Goal: Task Accomplishment & Management: Manage account settings

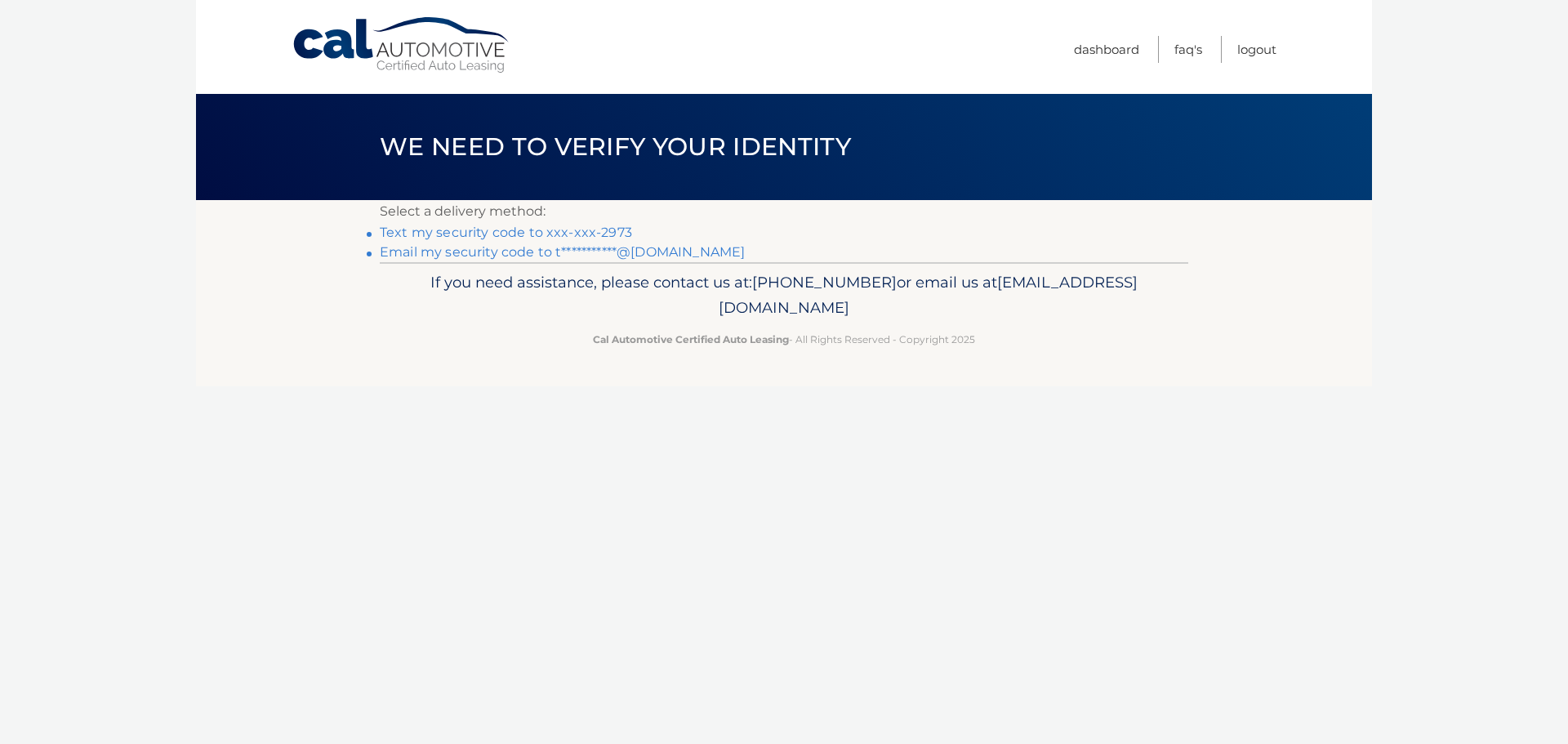
click at [603, 229] on link "Text my security code to xxx-xxx-2973" at bounding box center [506, 233] width 252 height 16
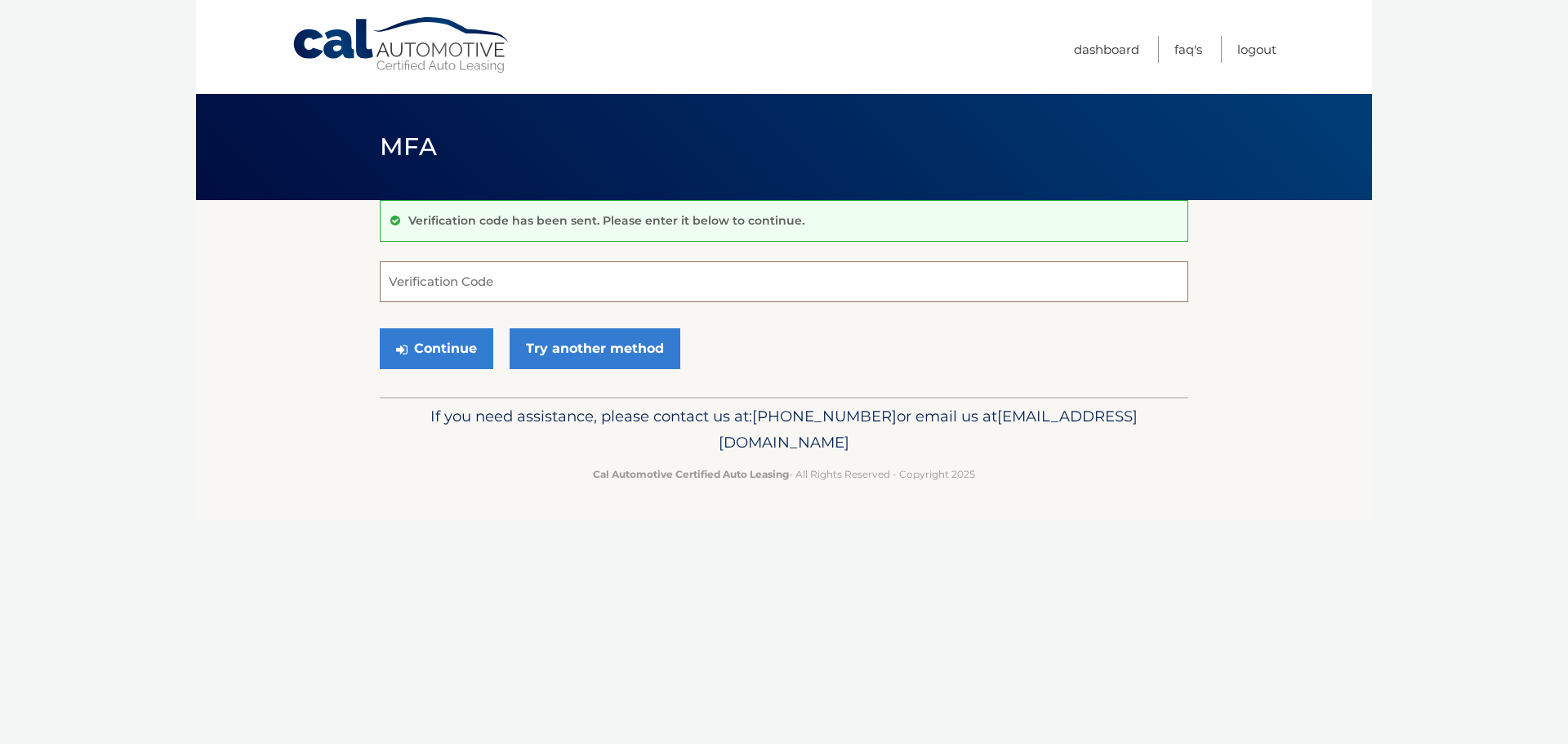
click at [770, 292] on input "Verification Code" at bounding box center [784, 281] width 809 height 40
type input "312064"
click at [380, 329] on button "Continue" at bounding box center [436, 348] width 113 height 40
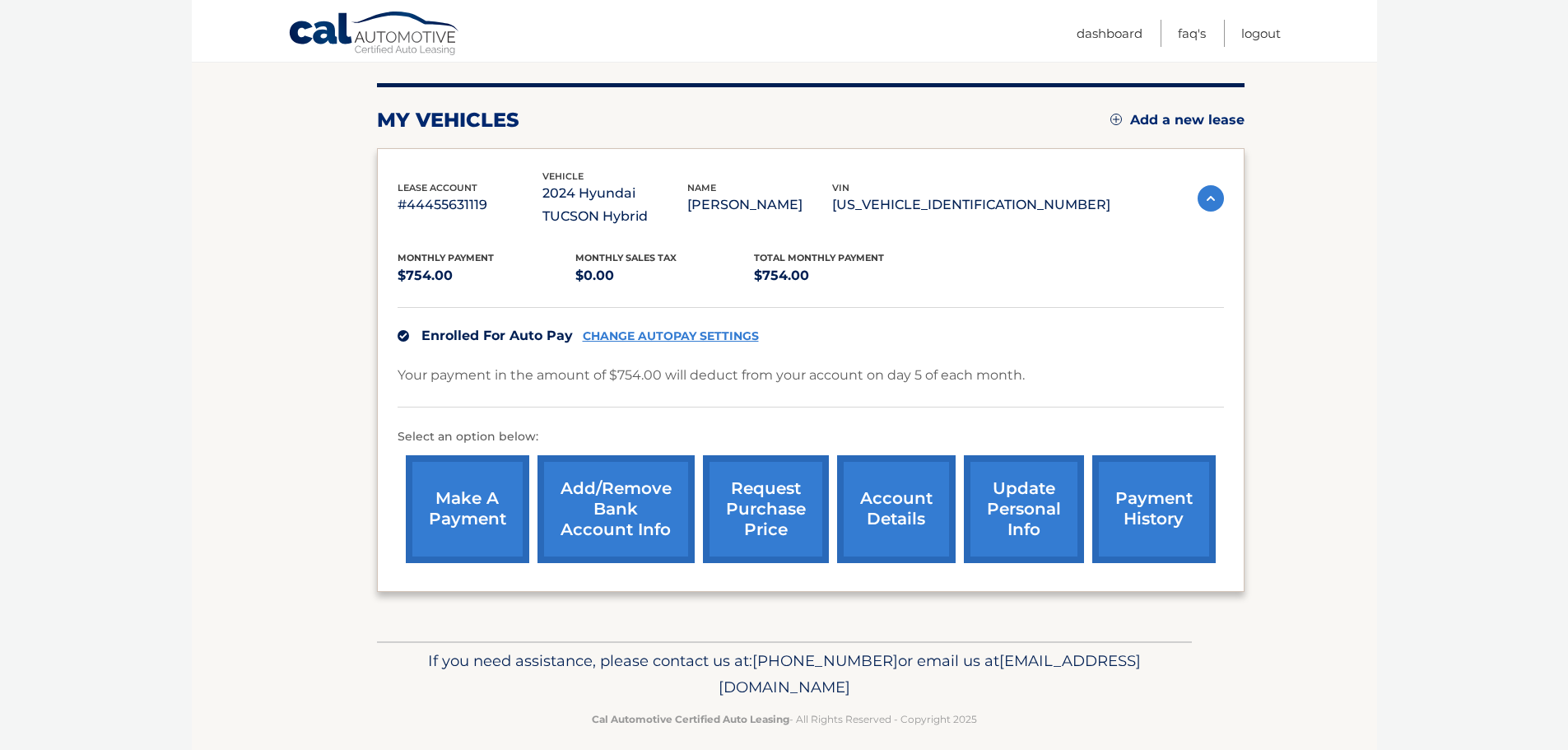
scroll to position [208, 0]
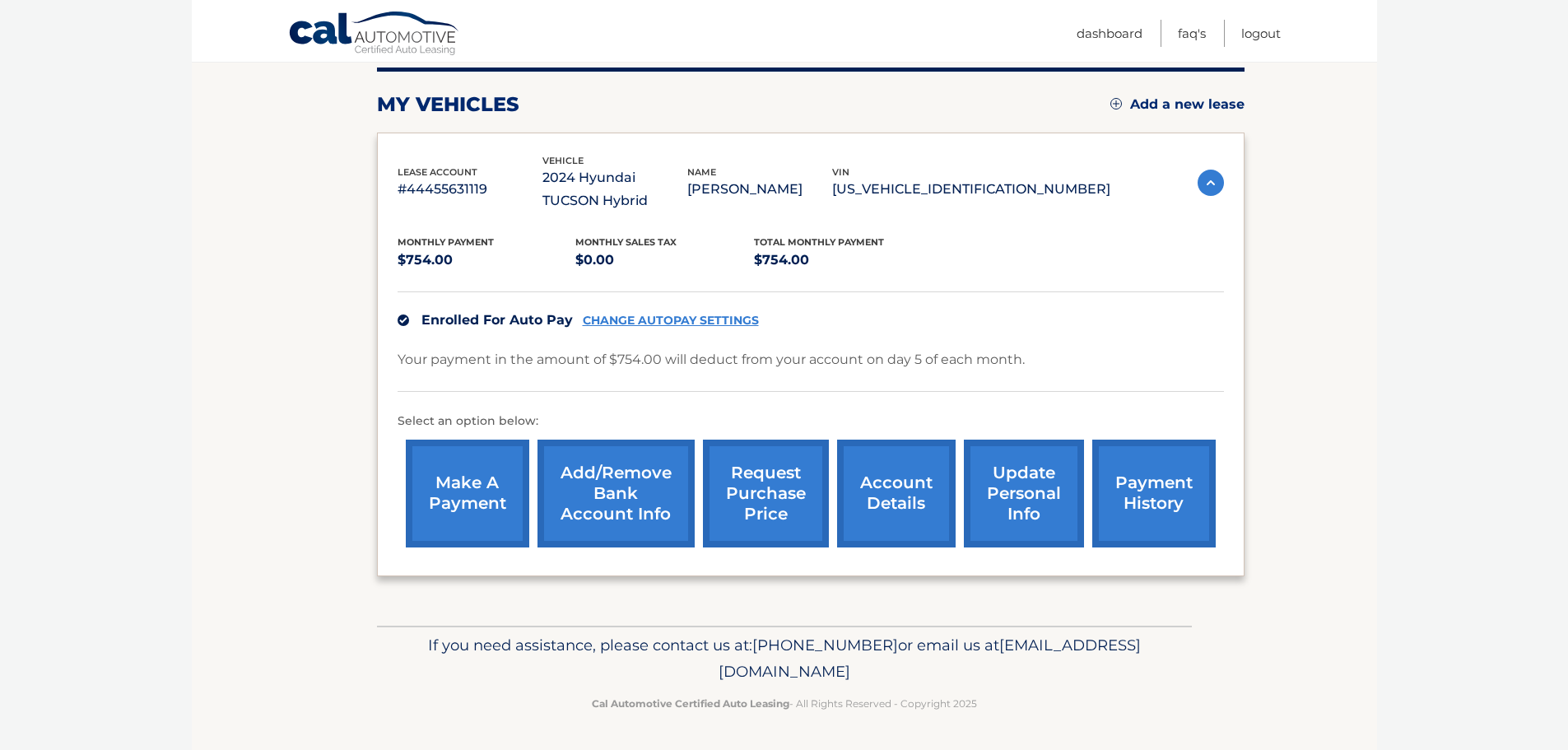
click at [910, 510] on link "account details" at bounding box center [896, 493] width 118 height 107
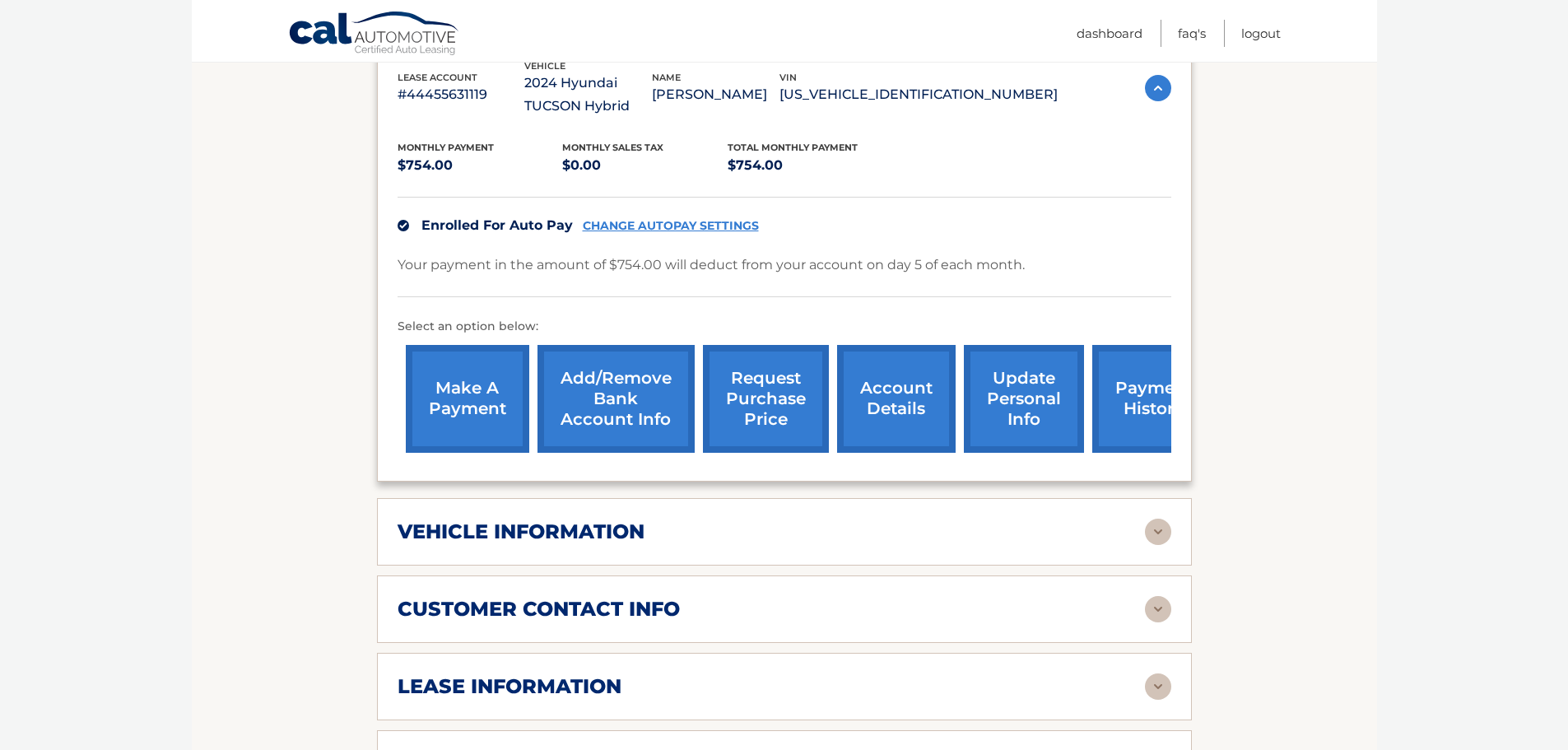
scroll to position [329, 0]
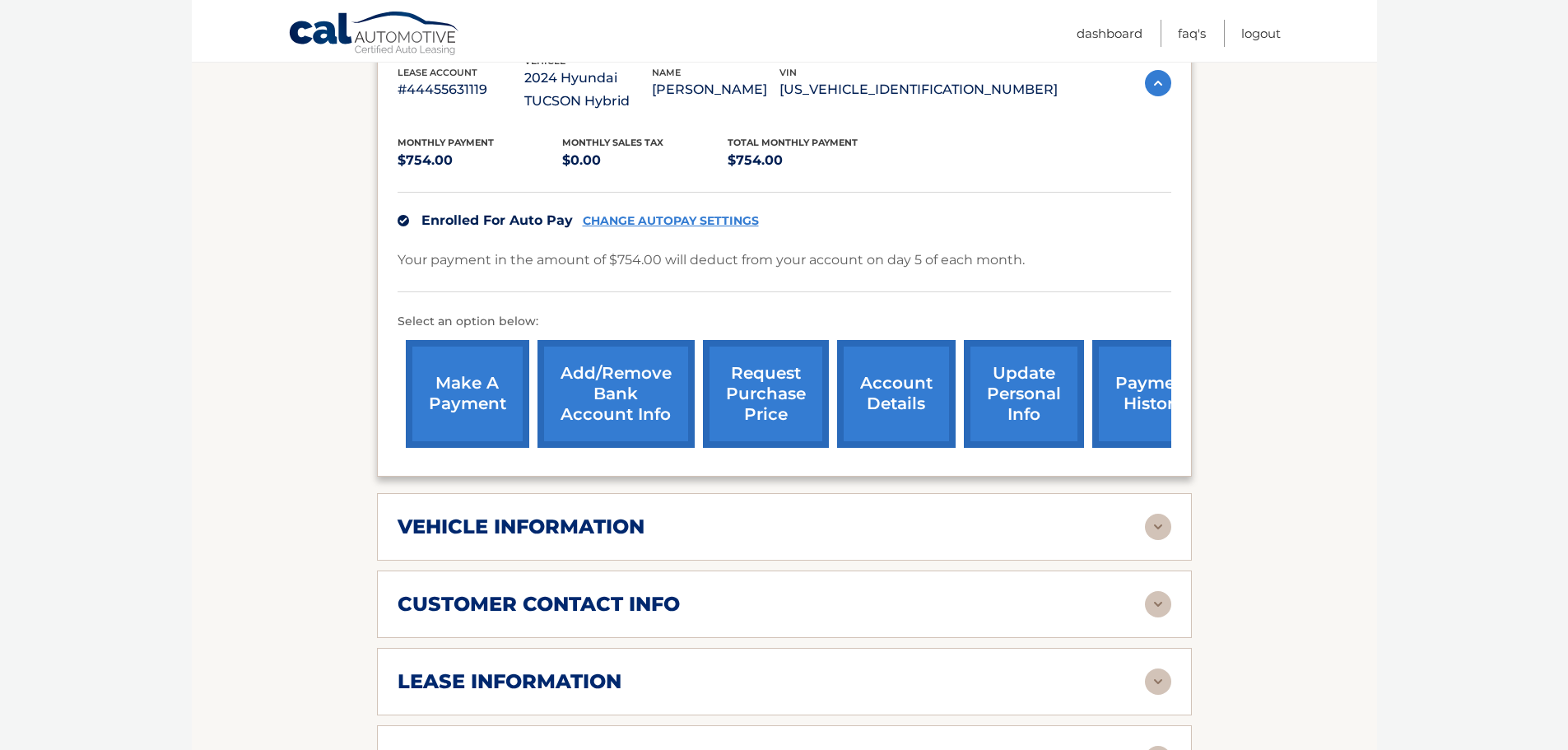
click at [1150, 525] on img at bounding box center [1158, 527] width 26 height 26
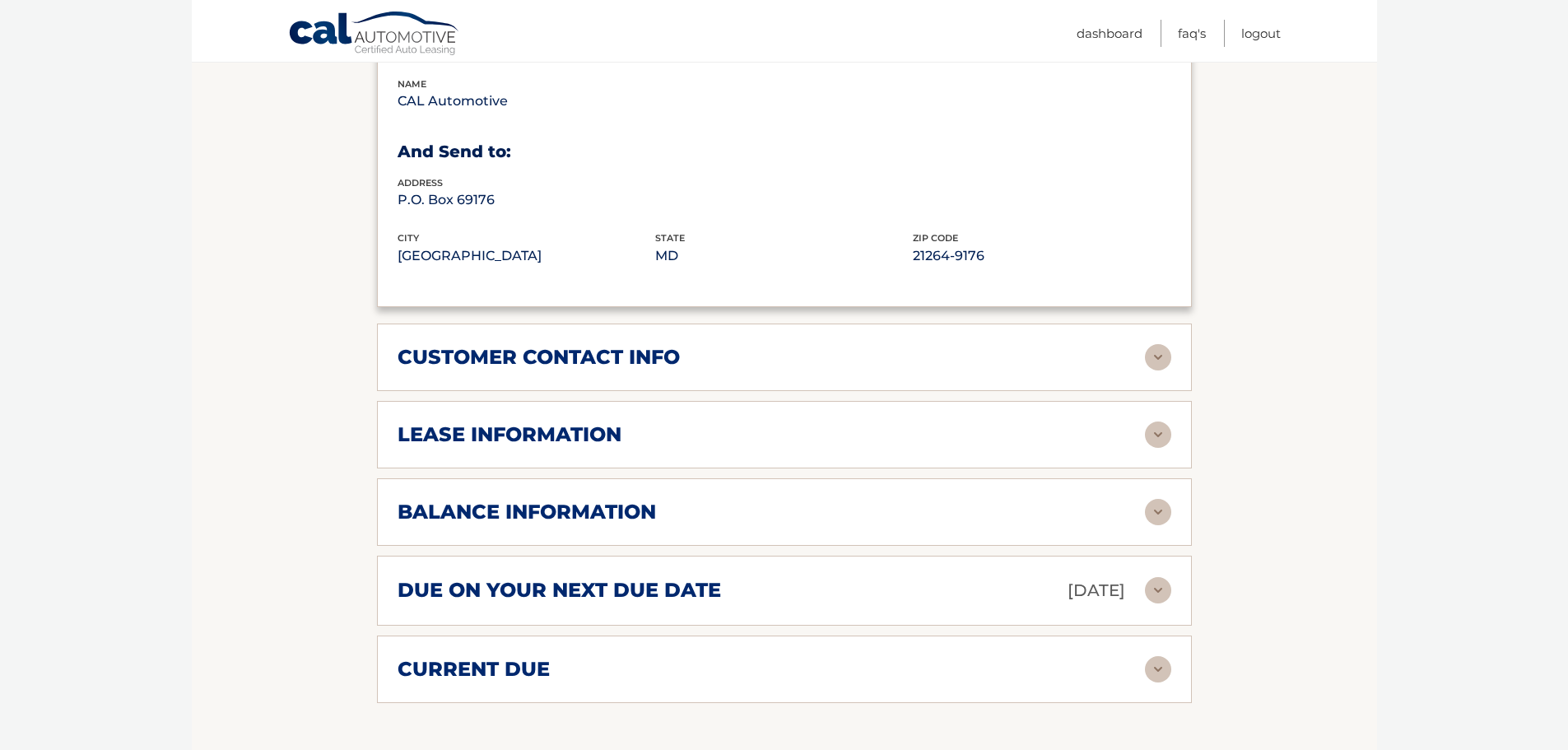
scroll to position [988, 0]
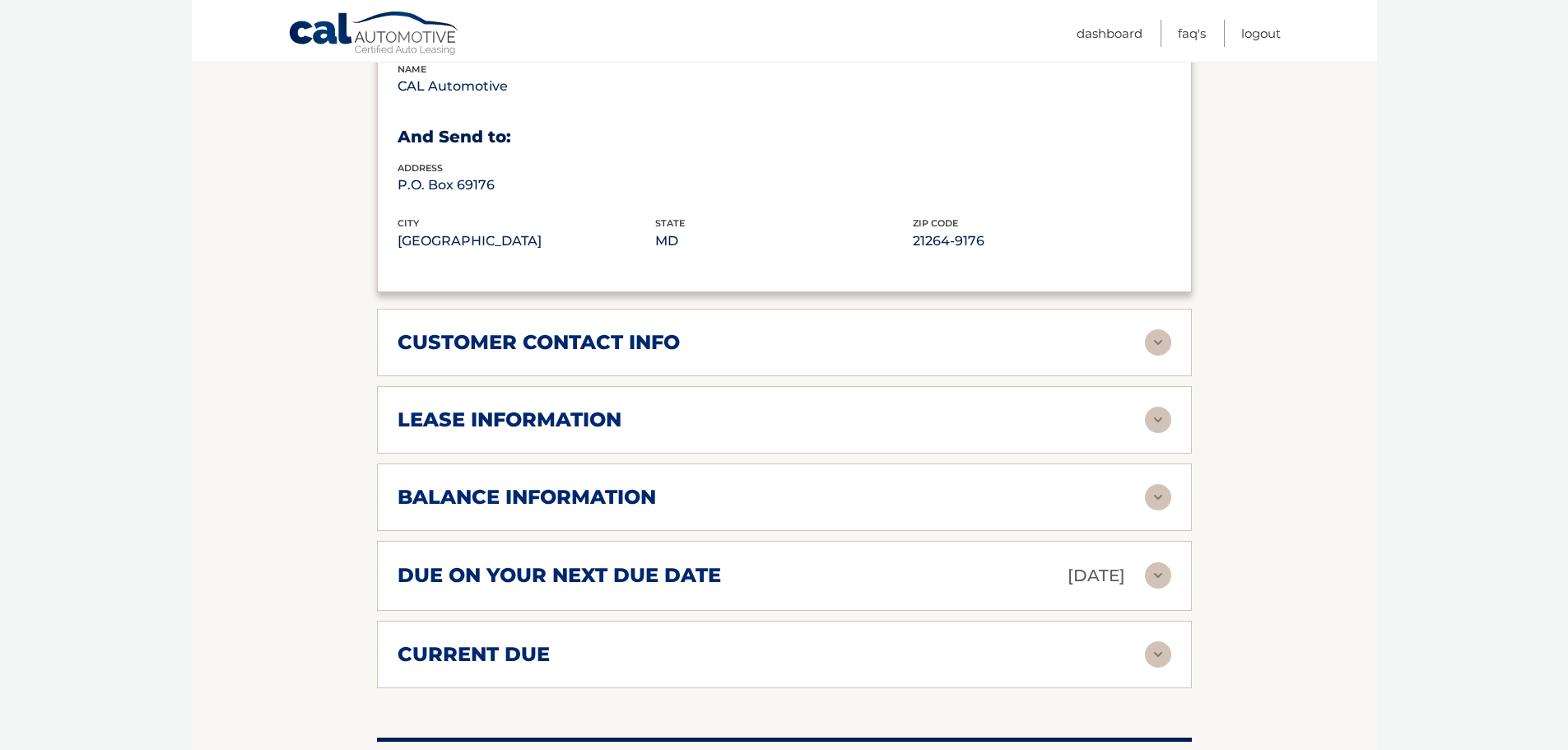
click at [1150, 419] on img at bounding box center [1158, 420] width 26 height 26
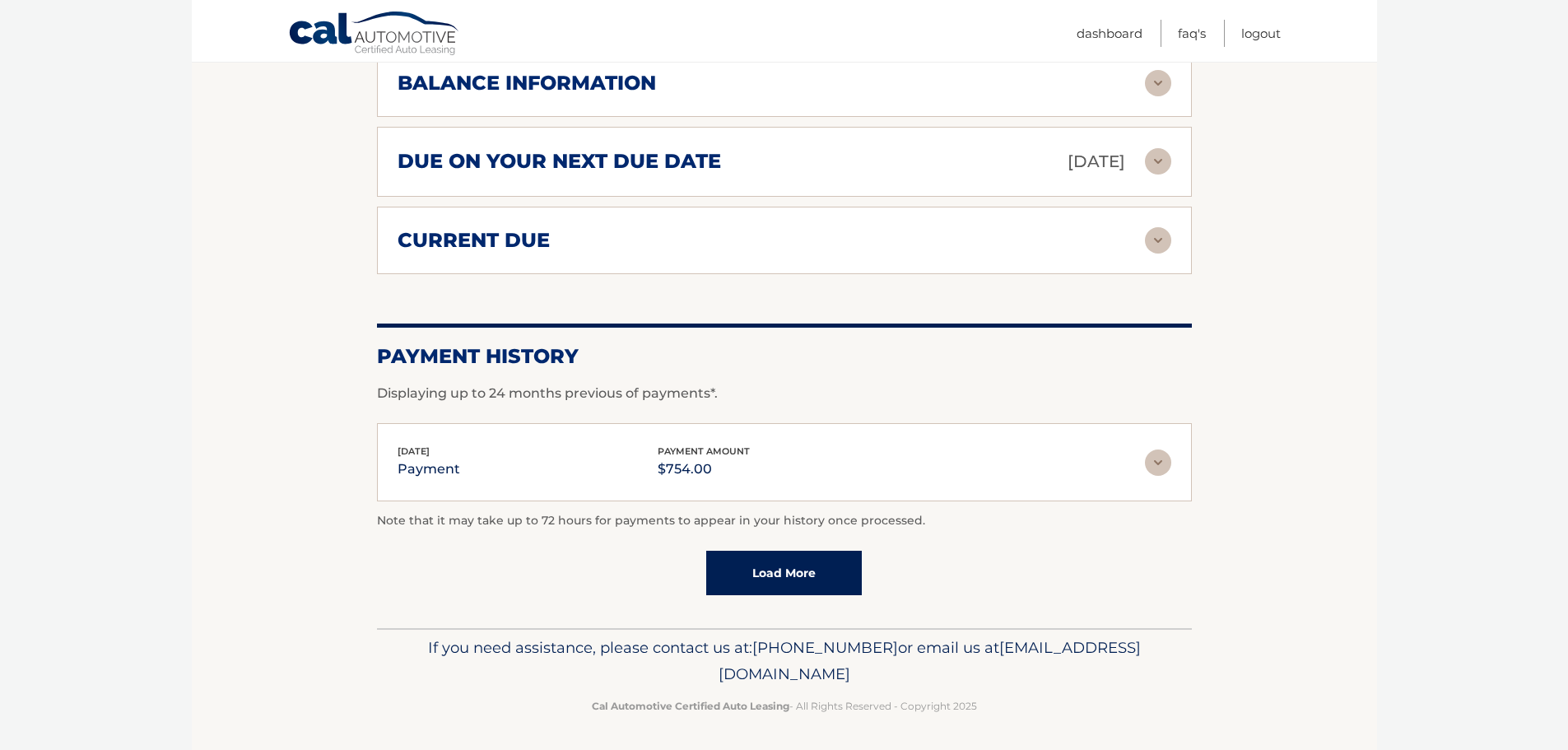
scroll to position [1715, 0]
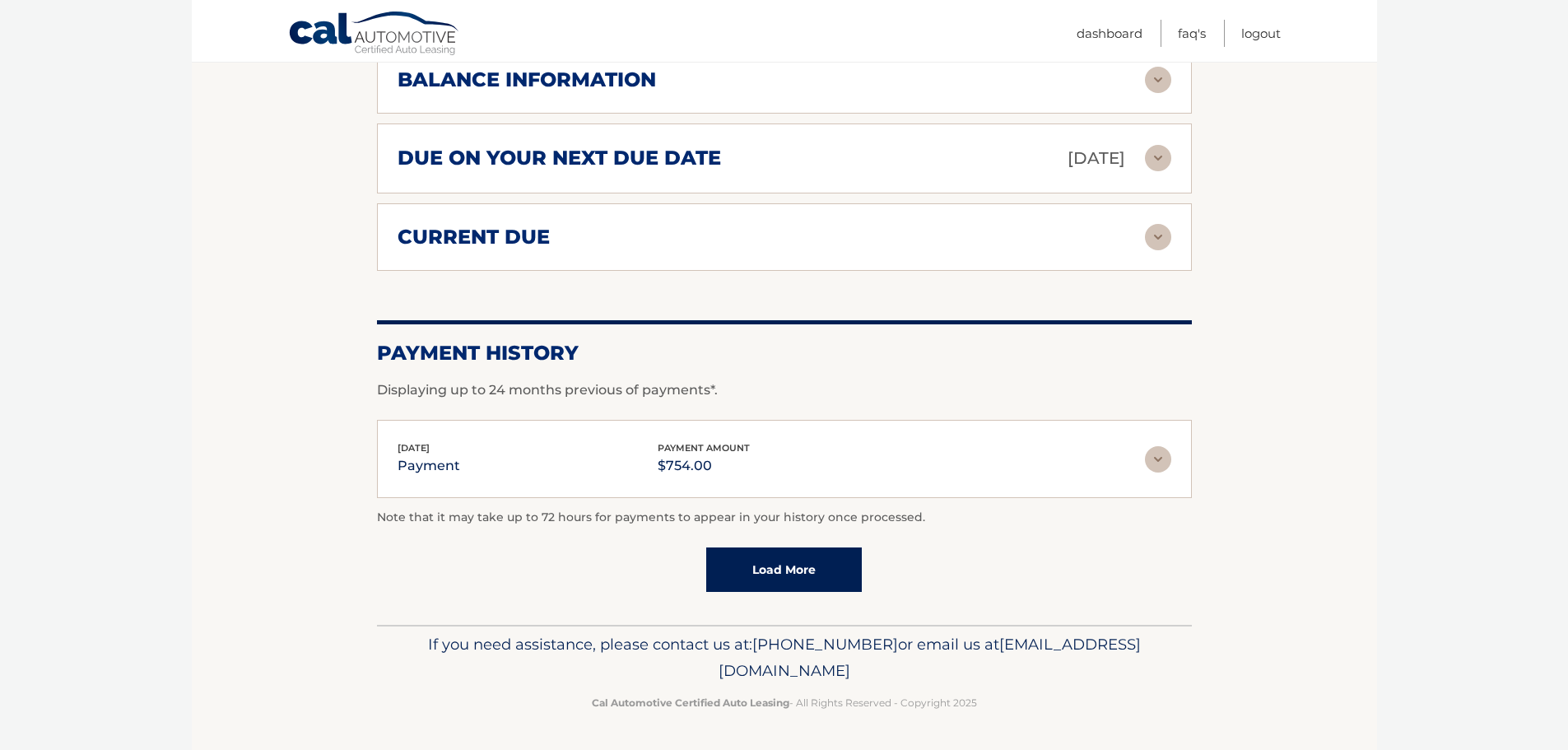
drag, startPoint x: 926, startPoint y: 672, endPoint x: 633, endPoint y: 682, distance: 293.2
click at [633, 682] on p "If you need assistance, please contact us at: 609-807-3200 or email us at Custo…" at bounding box center [784, 657] width 793 height 53
copy span "[EMAIL_ADDRESS][DOMAIN_NAME]"
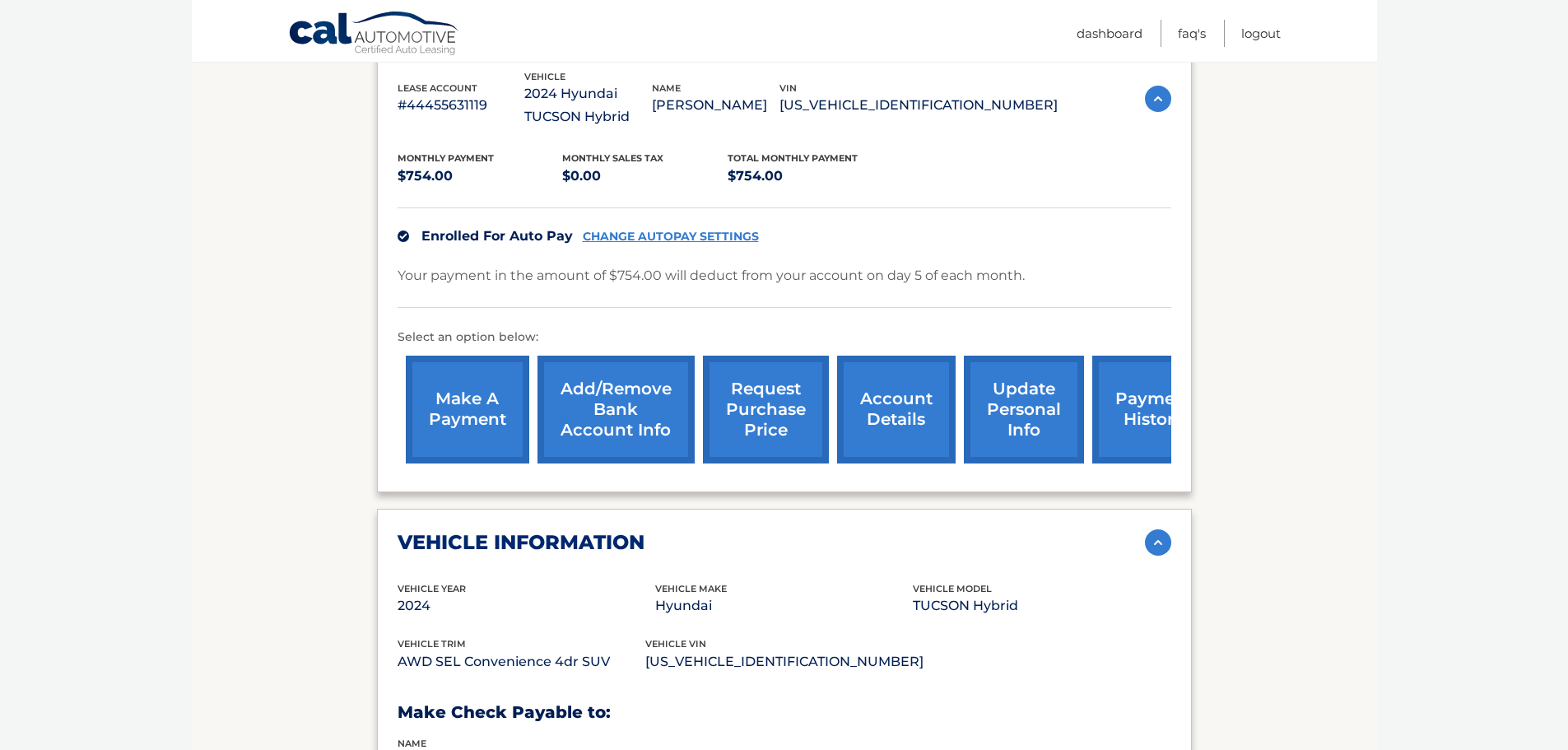
scroll to position [232, 0]
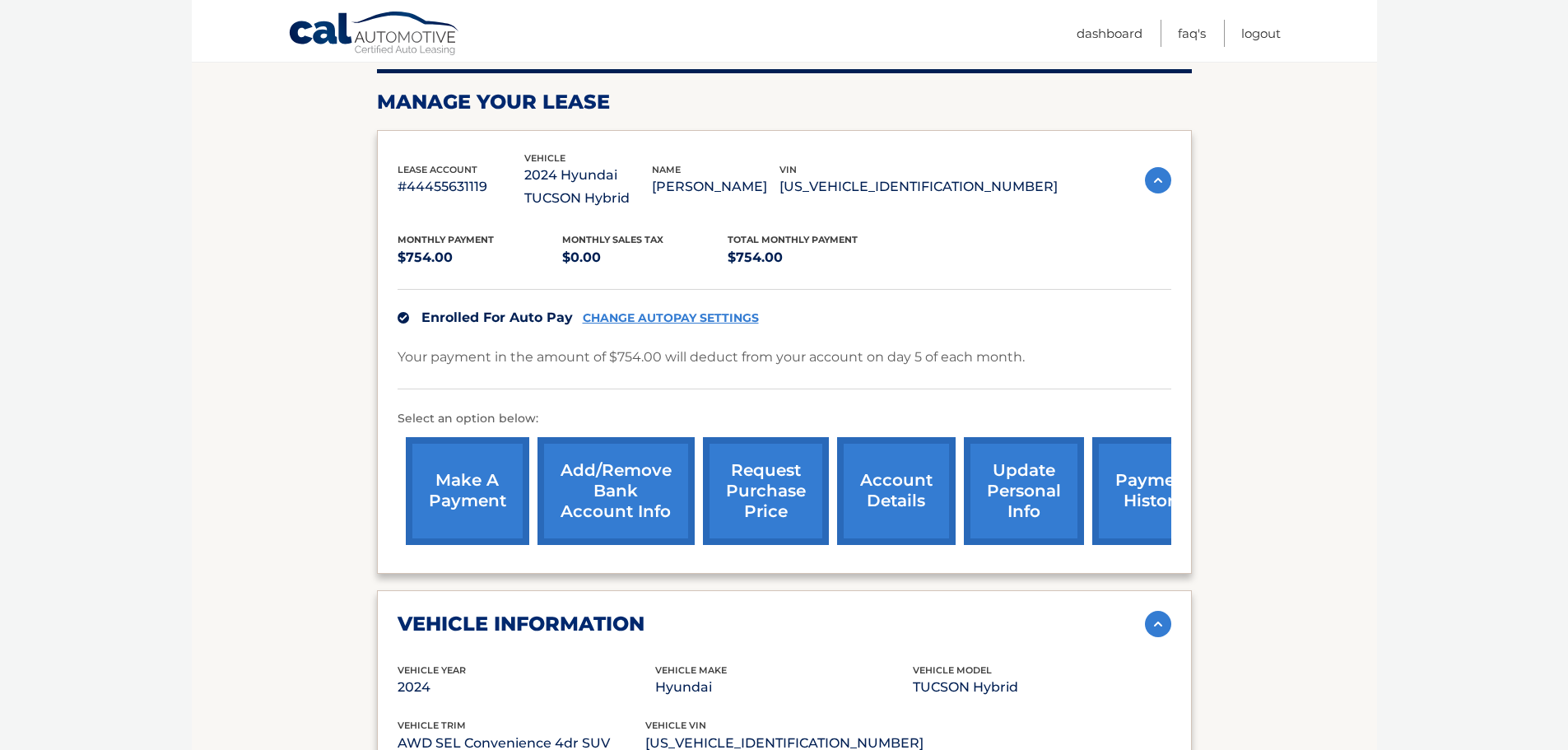
click at [1018, 478] on link "update personal info" at bounding box center [1023, 491] width 120 height 107
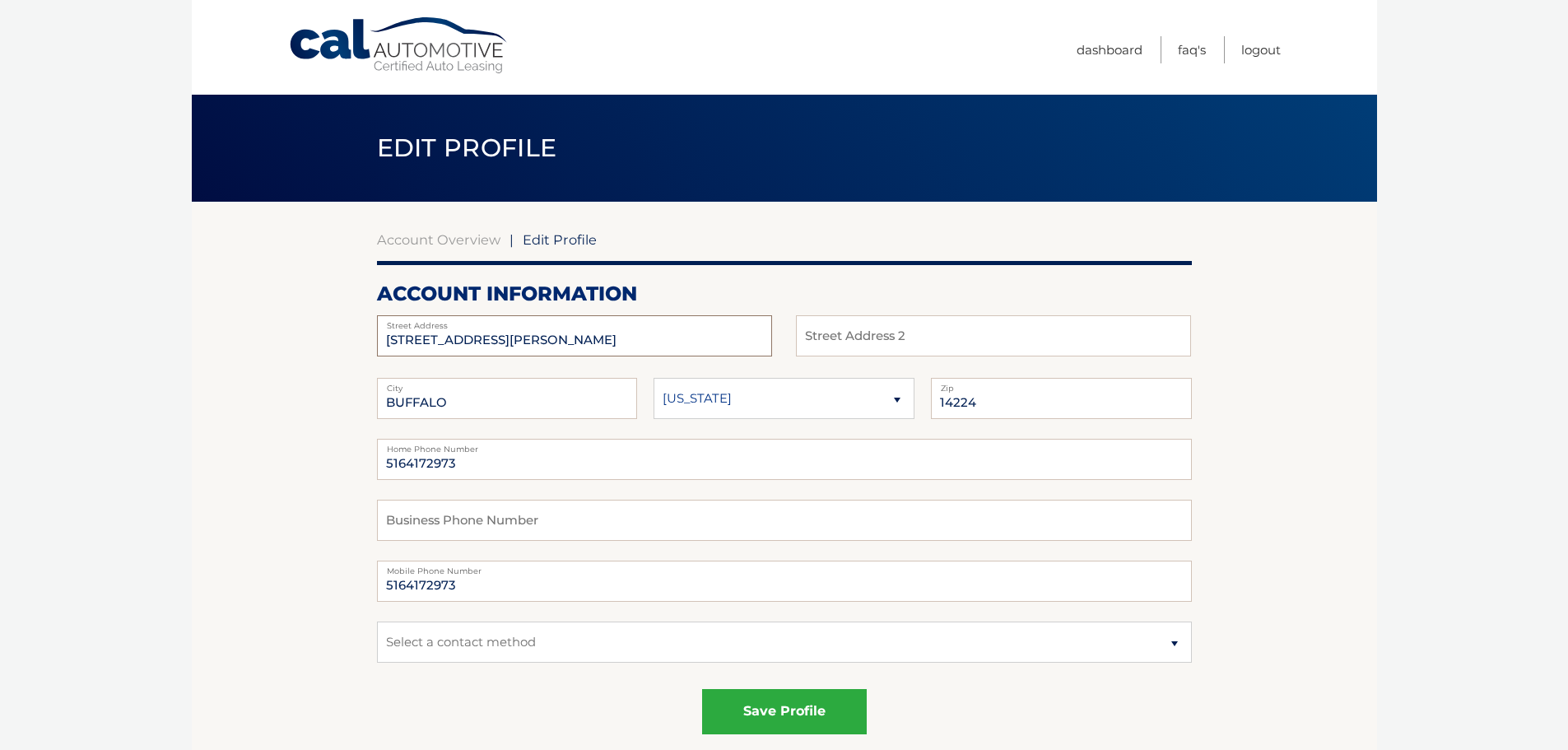
drag, startPoint x: 558, startPoint y: 339, endPoint x: 161, endPoint y: 336, distance: 397.0
click at [161, 336] on body "Cal Automotive Menu Dashboard FAQ's Logout | Zip" at bounding box center [784, 375] width 1568 height 750
type input "29 Felton Lane"
type input "Palm Coast"
click at [782, 383] on select "Alaska Alabama Arkansas Arizona California" at bounding box center [784, 398] width 261 height 41
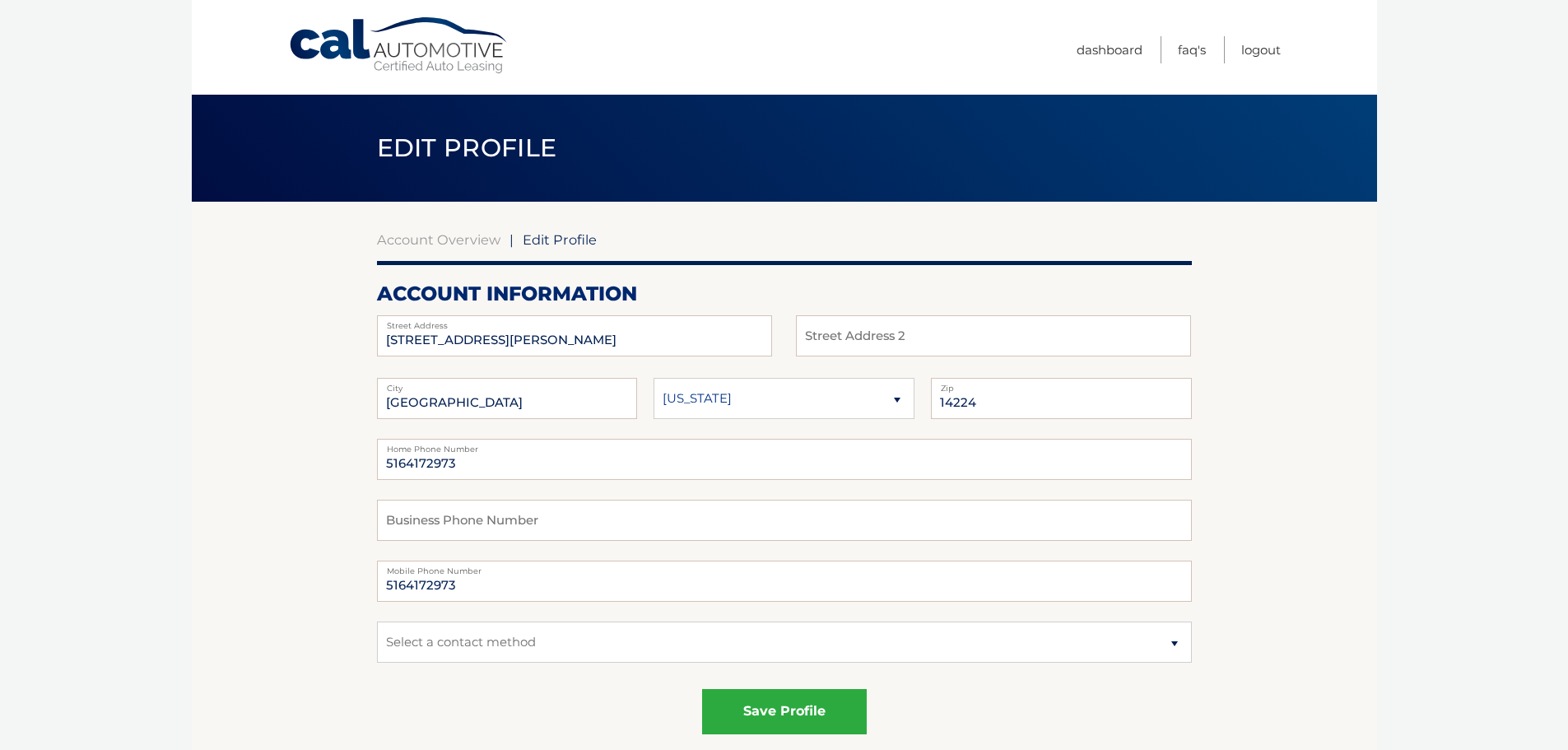
select select "FL"
click at [653, 378] on select "Alaska Alabama Arkansas Arizona California" at bounding box center [784, 398] width 261 height 41
drag, startPoint x: 1014, startPoint y: 404, endPoint x: 656, endPoint y: 429, distance: 358.9
click at [653, 428] on fieldset "Palm Coast City Alaska Alabama Arkansas State 14224 Zip" at bounding box center [784, 408] width 815 height 61
type input "32137"
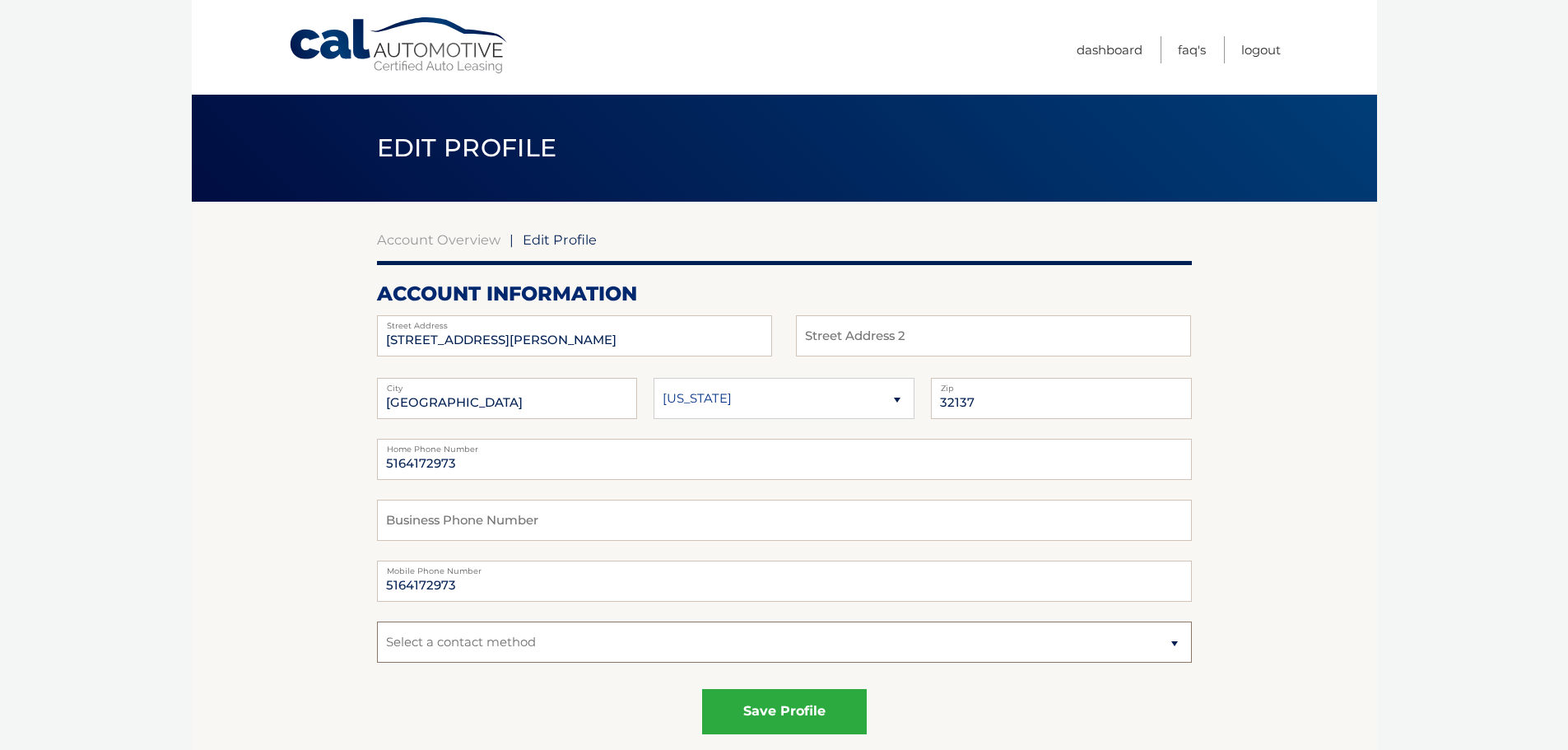
click at [740, 630] on select "Select a contact method Mobile Home" at bounding box center [784, 642] width 815 height 41
select select "1"
click at [377, 622] on select "Select a contact method Mobile Home" at bounding box center [784, 642] width 815 height 41
click at [774, 714] on button "save profile" at bounding box center [784, 712] width 165 height 46
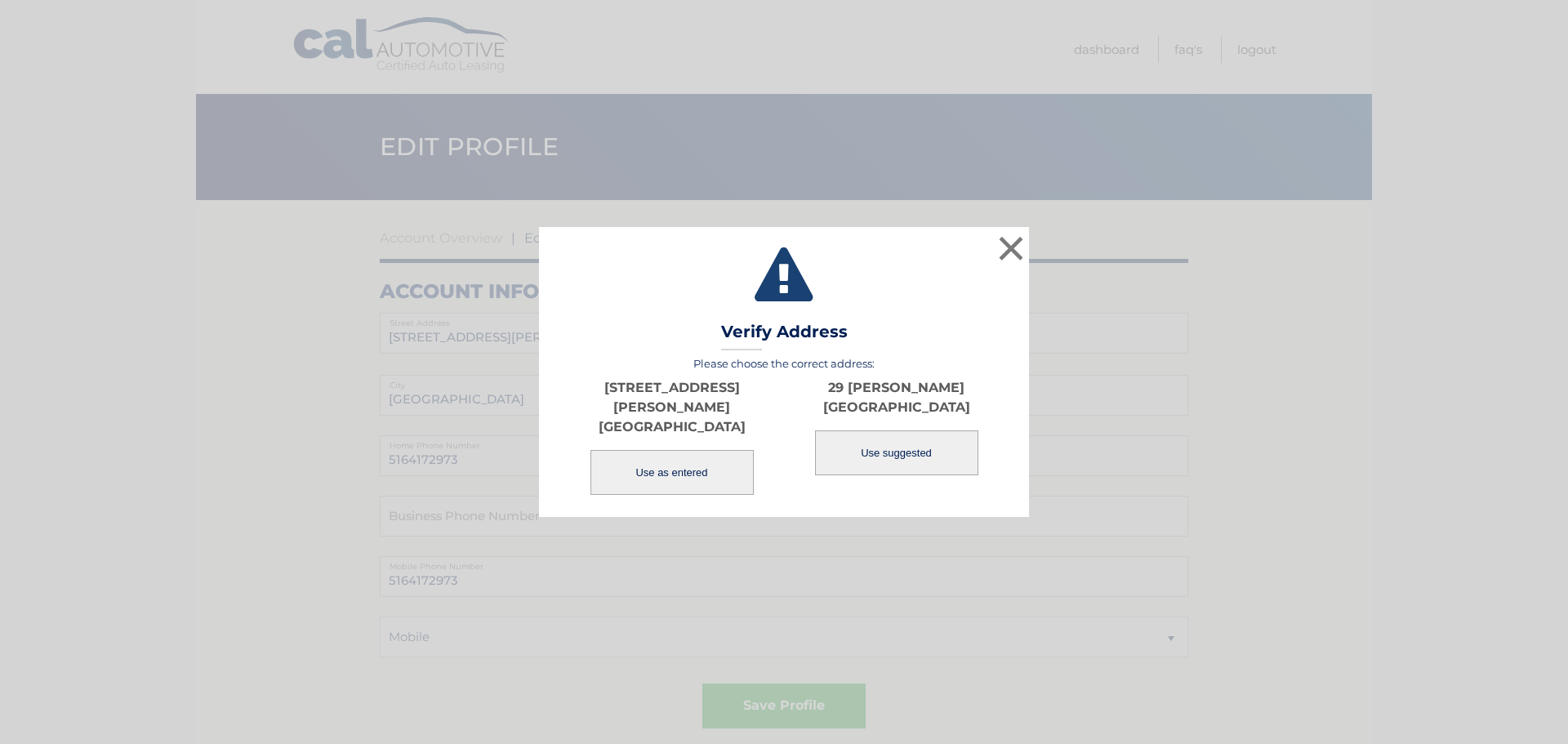
click at [871, 471] on button "Use suggested" at bounding box center [896, 453] width 164 height 45
type input "29 [PERSON_NAME]"
type input "PALM COAST"
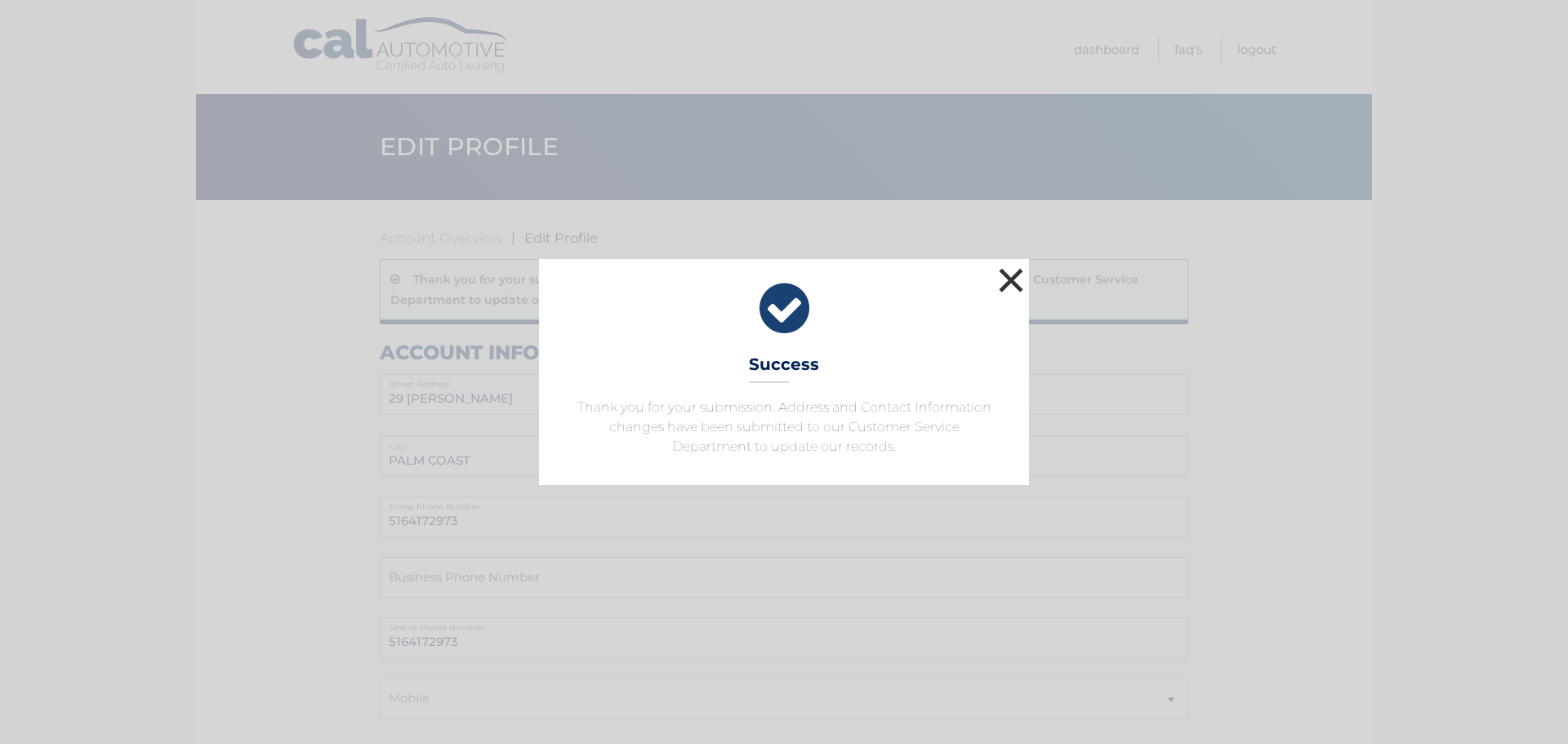
click at [1018, 275] on button "×" at bounding box center [1010, 279] width 33 height 33
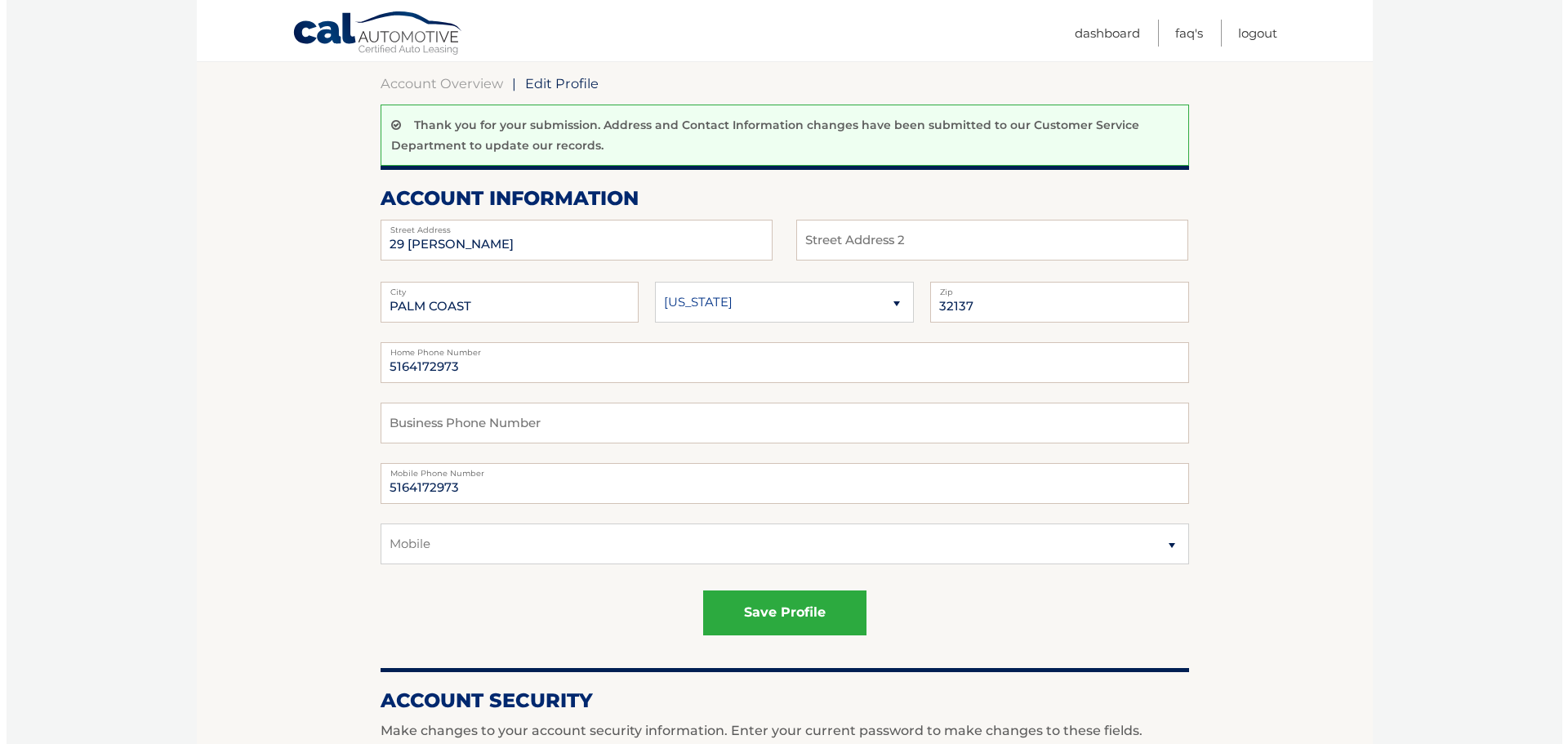
scroll to position [245, 0]
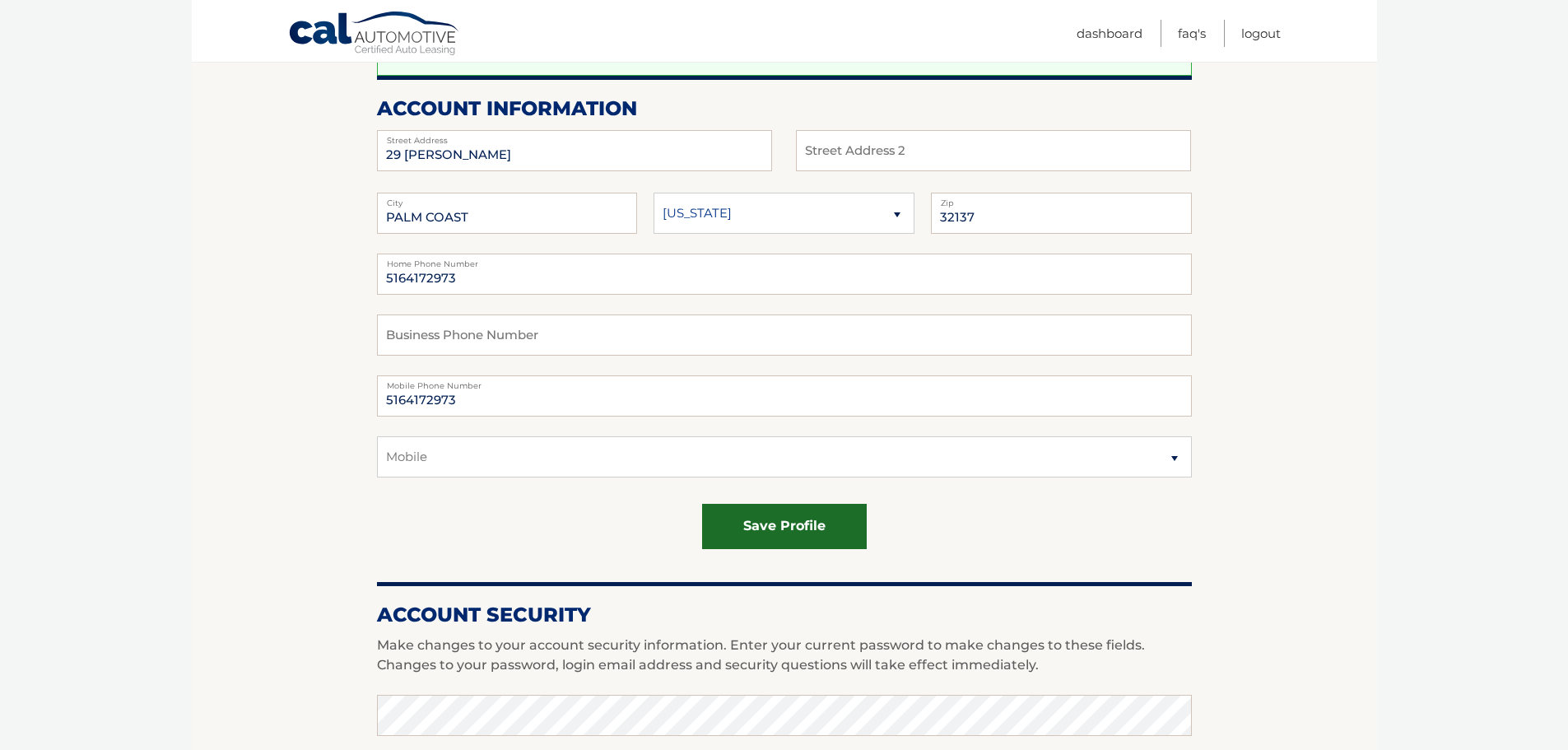
click at [768, 520] on button "save profile" at bounding box center [784, 527] width 165 height 46
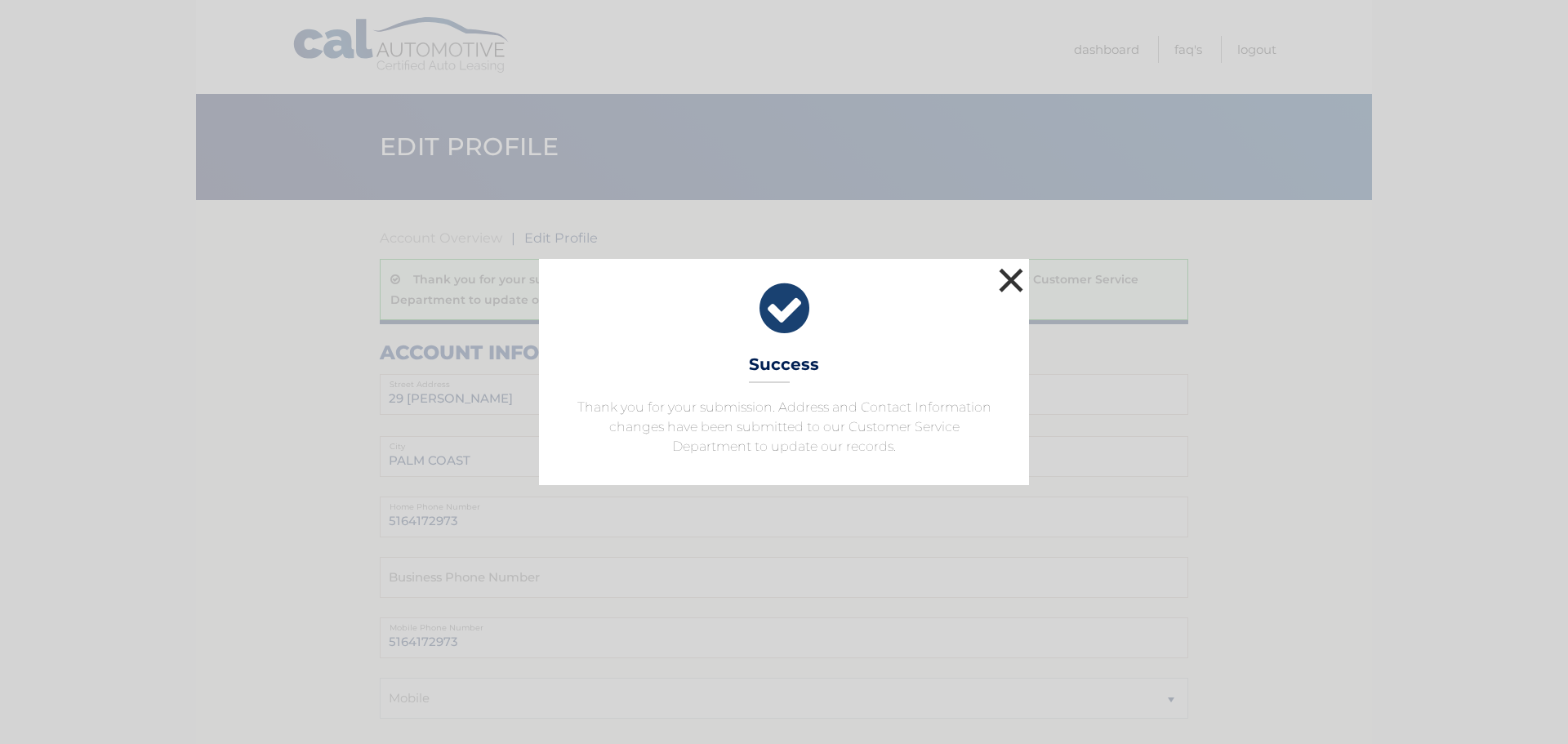
click at [1015, 268] on button "×" at bounding box center [1010, 279] width 33 height 33
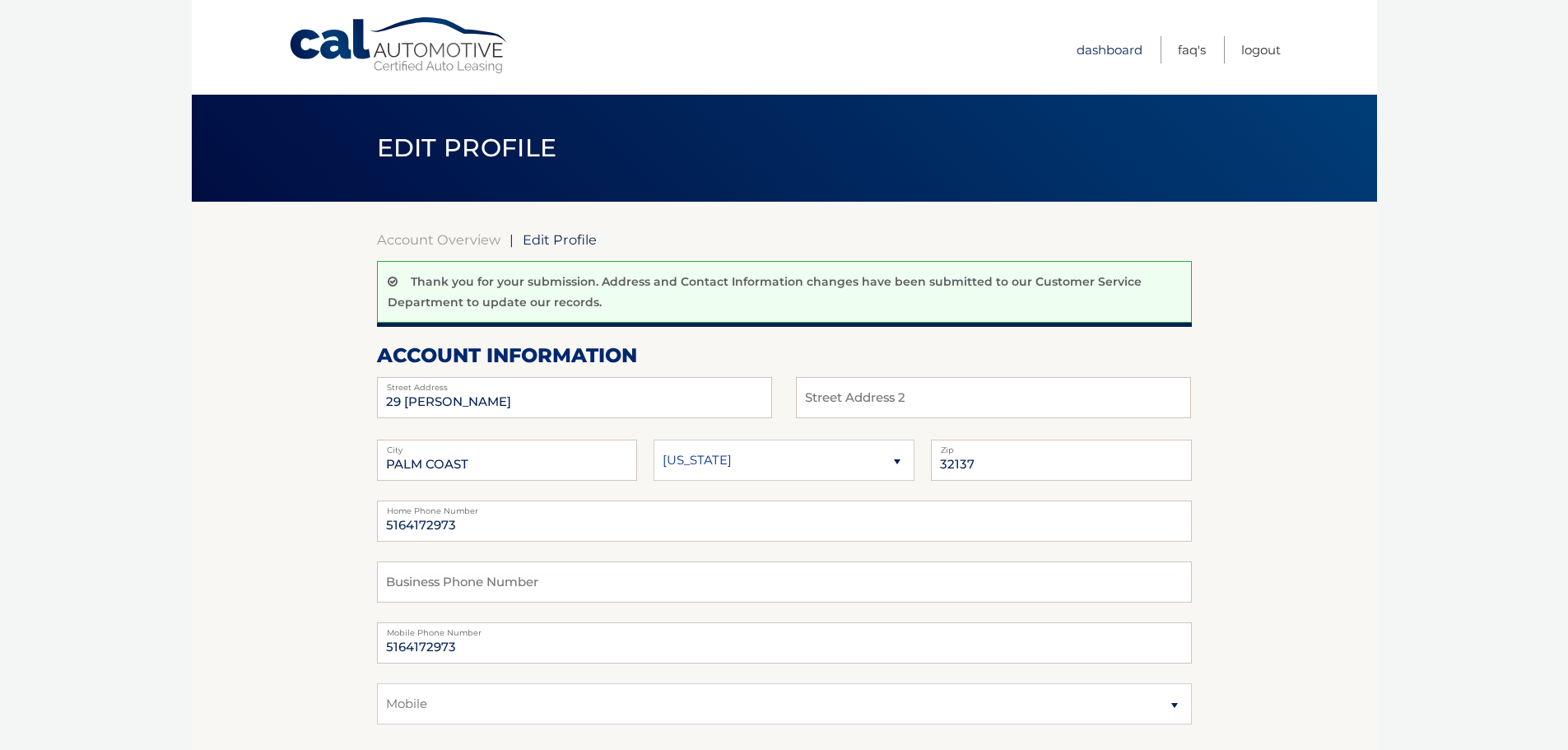
click at [1118, 55] on link "Dashboard" at bounding box center [1110, 49] width 66 height 27
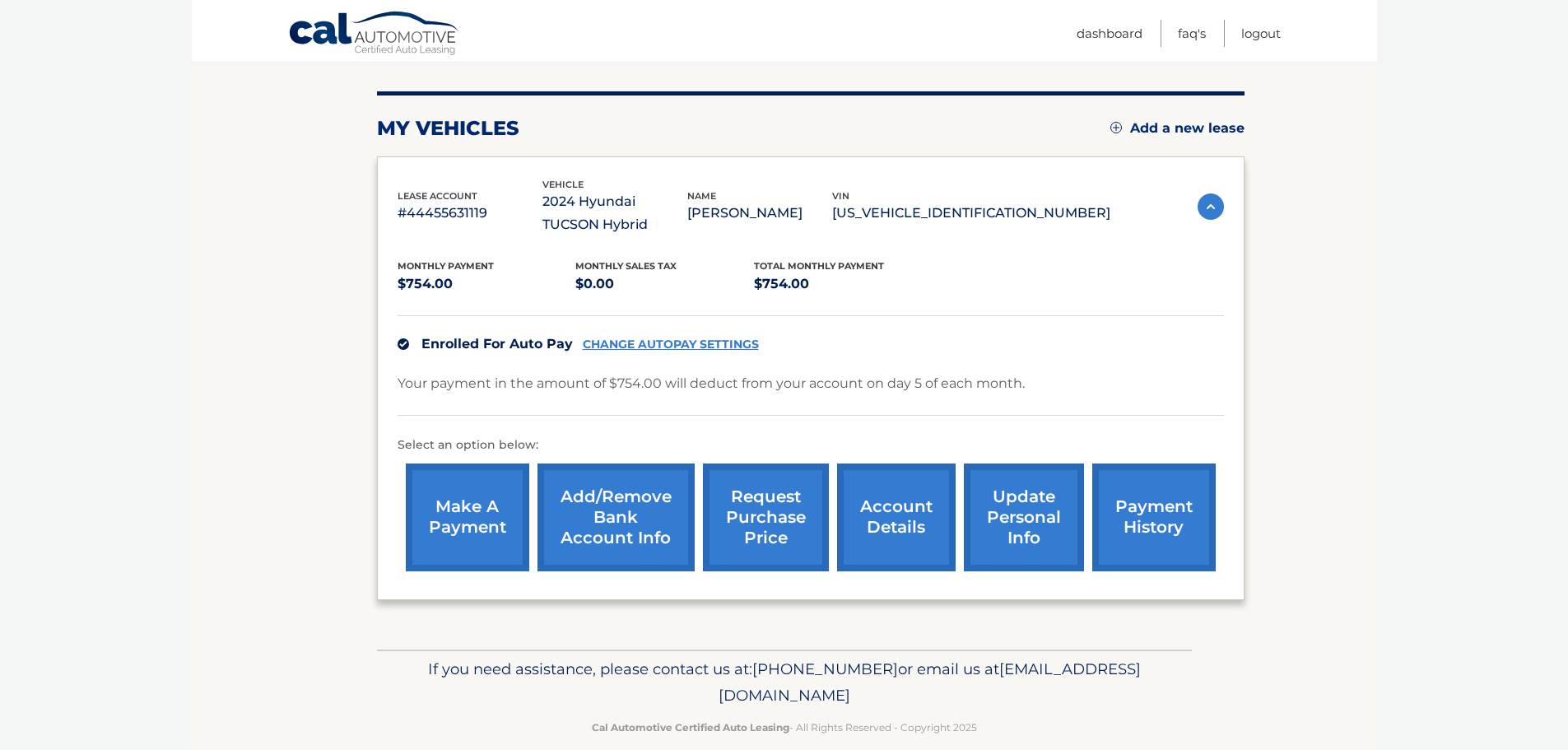
scroll to position [208, 0]
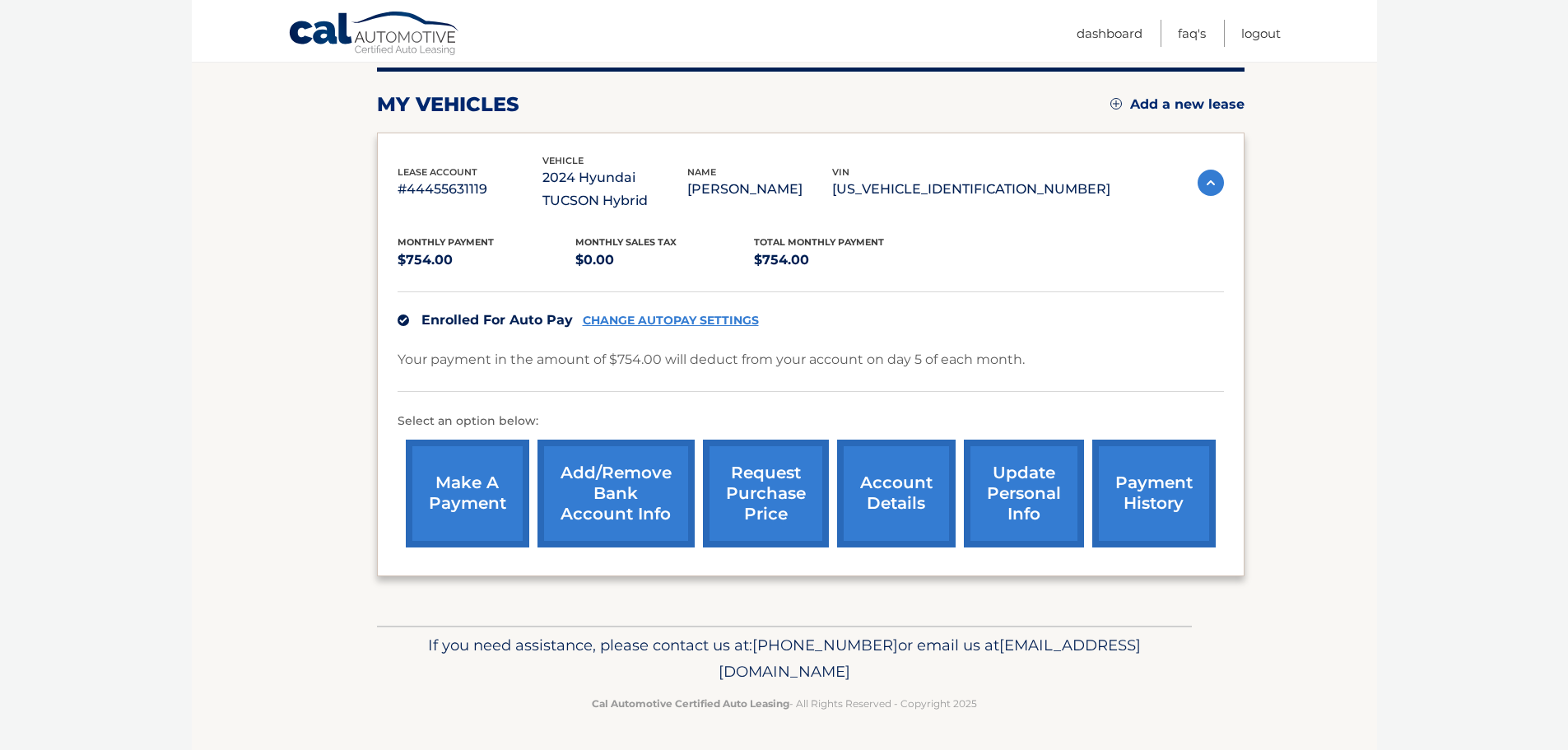
click at [1167, 496] on link "payment history" at bounding box center [1154, 493] width 123 height 107
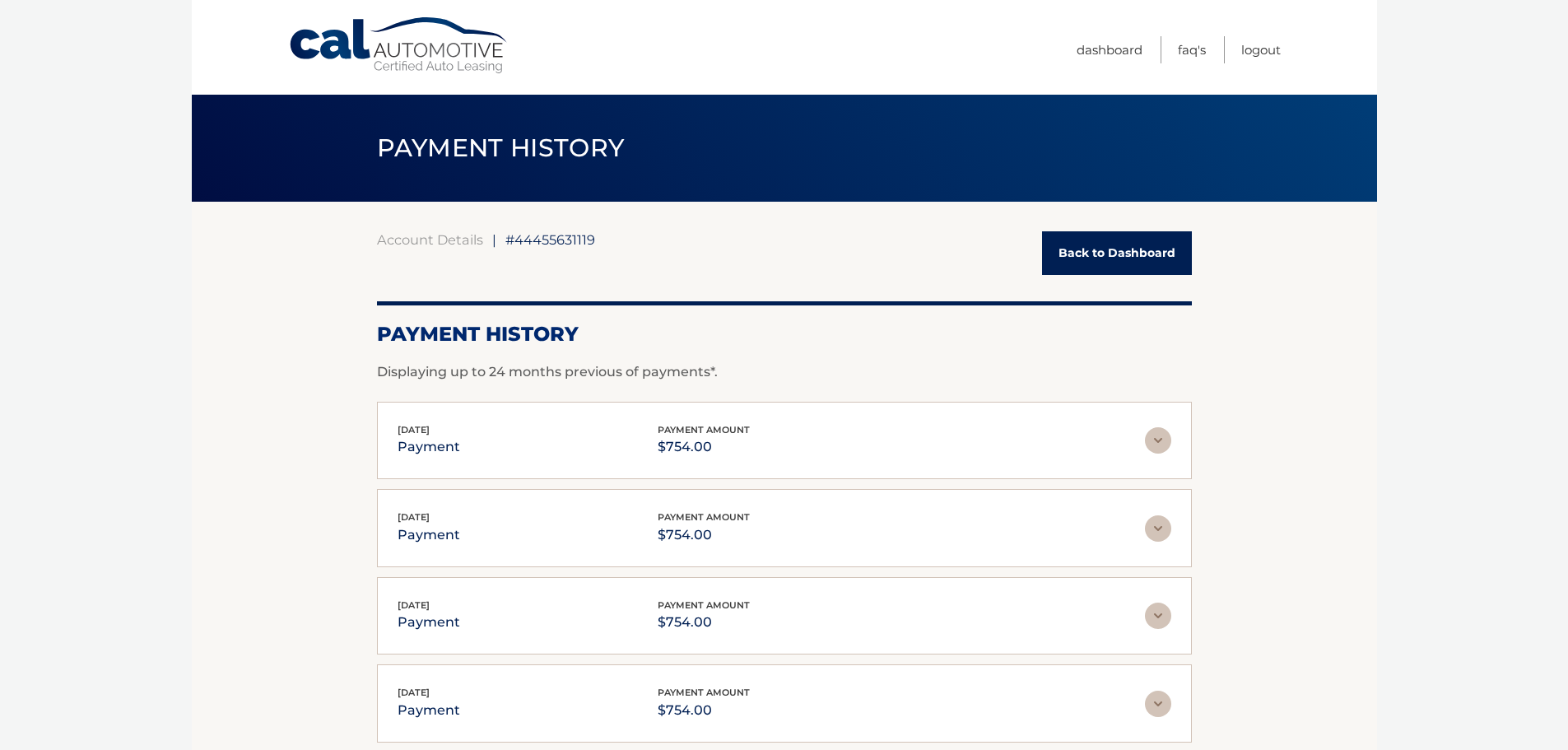
click at [529, 241] on span "#44455631119" at bounding box center [550, 240] width 89 height 17
